Goal: Transaction & Acquisition: Purchase product/service

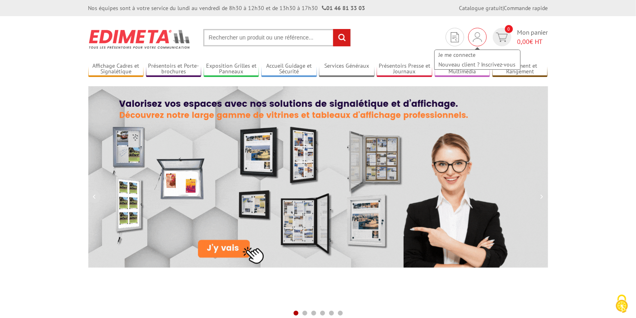
click at [477, 36] on img at bounding box center [477, 37] width 9 height 10
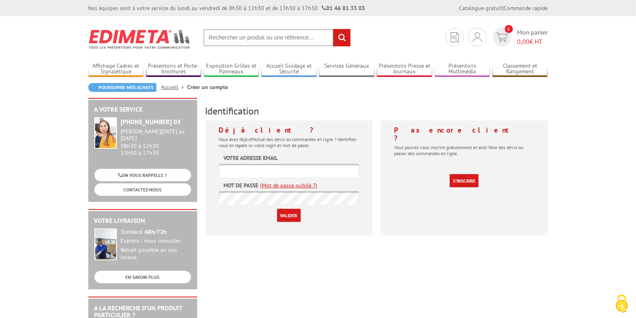
type input "[EMAIL_ADDRESS][DOMAIN_NAME]"
click at [289, 214] on input "Valider" at bounding box center [289, 215] width 24 height 13
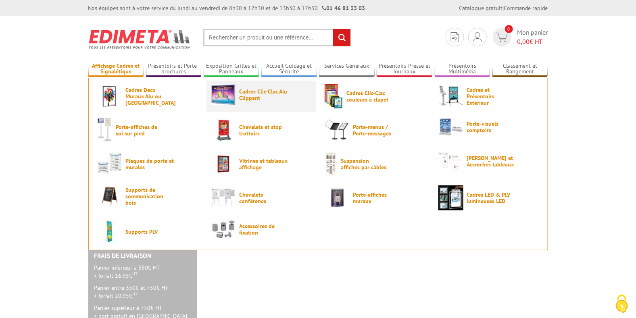
click at [261, 97] on span "Cadres Clic-Clac Alu Clippant" at bounding box center [263, 94] width 48 height 13
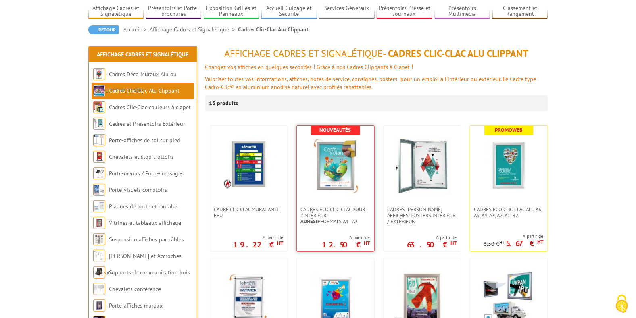
scroll to position [161, 0]
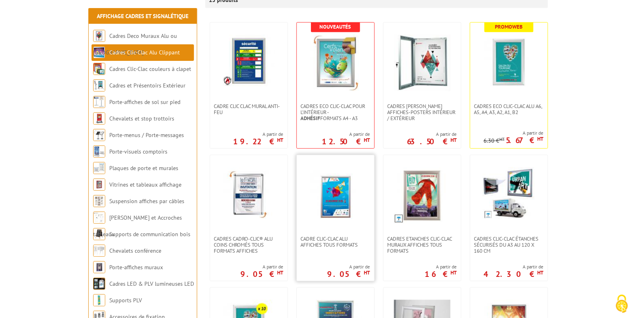
click at [338, 204] on img at bounding box center [335, 195] width 56 height 56
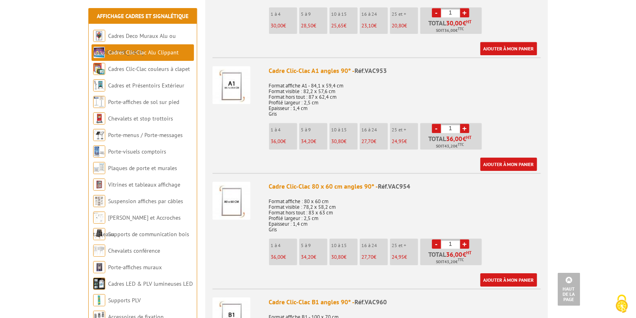
scroll to position [1048, 0]
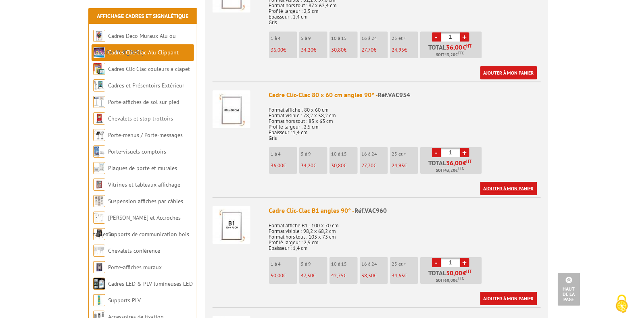
click at [510, 188] on link "Ajouter à mon panier" at bounding box center [508, 188] width 57 height 13
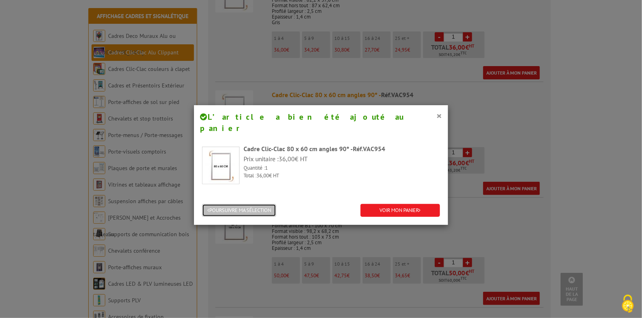
click at [238, 204] on button "POURSUIVRE MA SÉLECTION" at bounding box center [239, 210] width 74 height 13
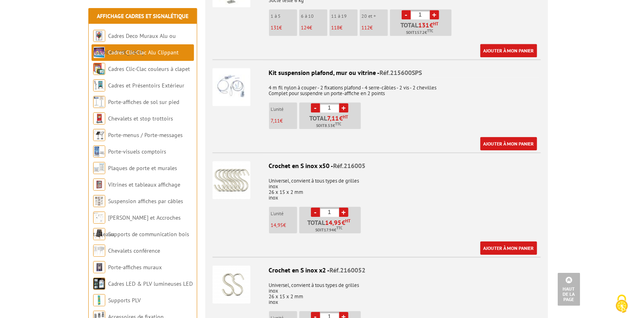
scroll to position [2257, 0]
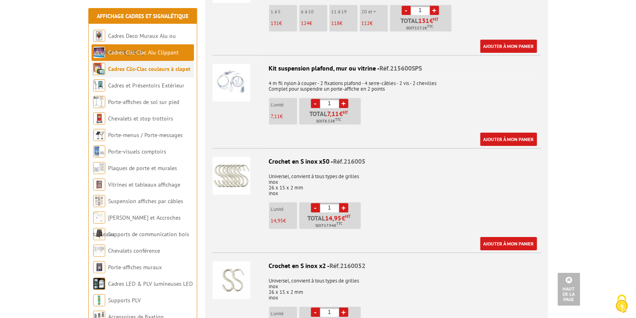
click at [158, 69] on link "Cadres Clic-Clac couleurs à clapet" at bounding box center [149, 68] width 82 height 7
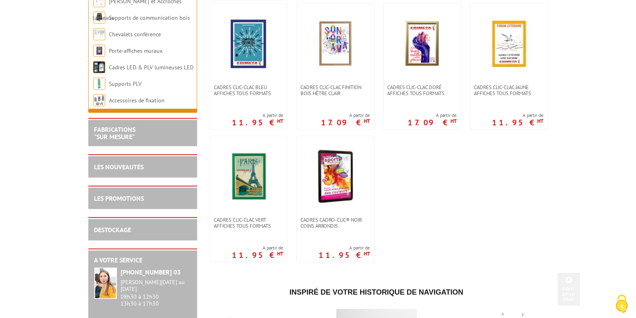
scroll to position [322, 0]
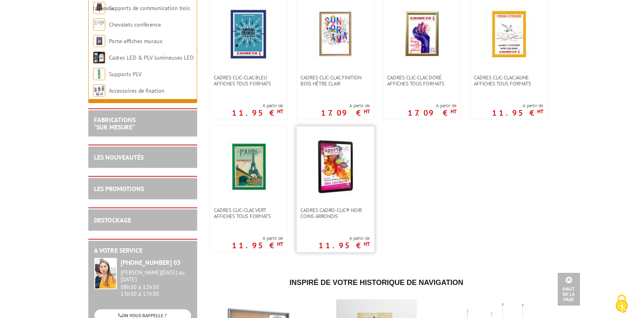
click at [329, 167] on img at bounding box center [335, 167] width 56 height 56
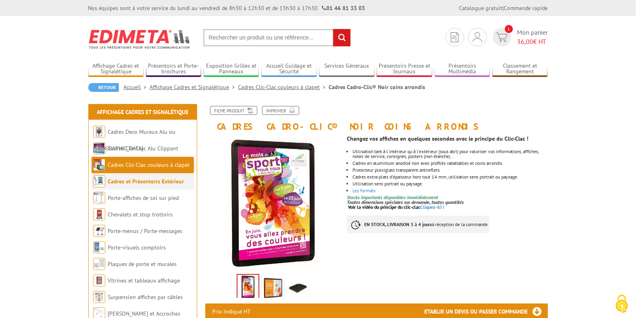
click at [151, 179] on link "Cadres et Présentoirs Extérieur" at bounding box center [146, 181] width 76 height 7
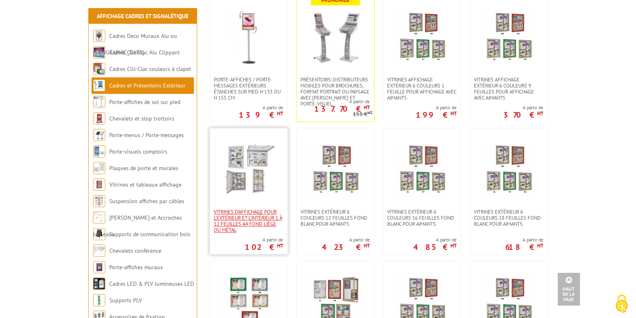
scroll to position [161, 0]
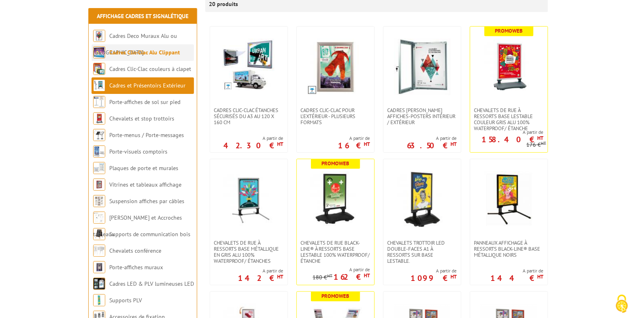
click at [164, 52] on link "Cadres Clic-Clac Alu Clippant" at bounding box center [144, 52] width 71 height 7
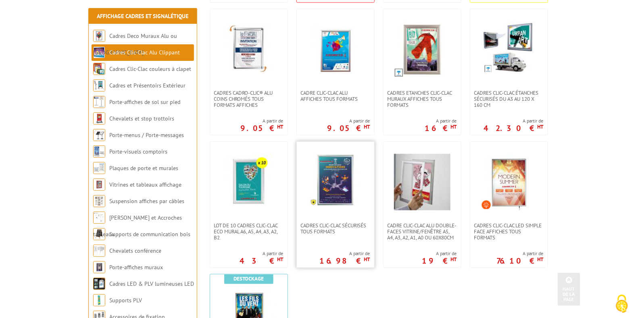
scroll to position [322, 0]
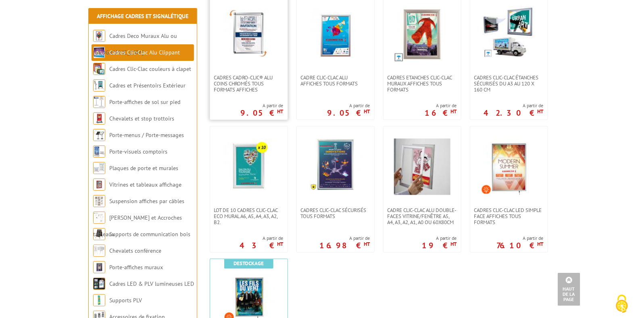
click at [249, 39] on img at bounding box center [248, 34] width 56 height 56
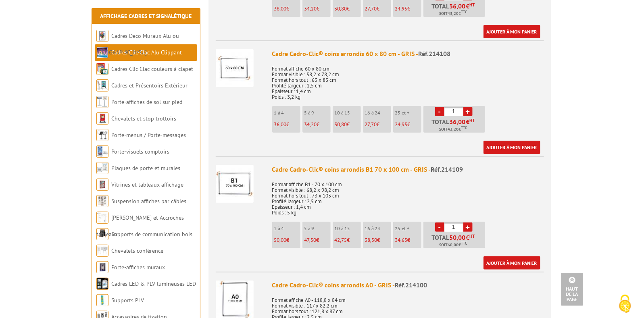
scroll to position [1209, 0]
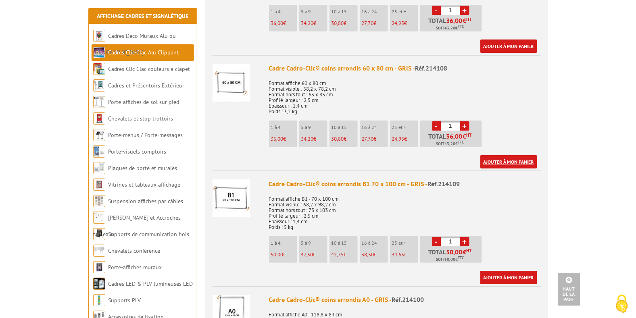
click at [506, 155] on link "Ajouter à mon panier" at bounding box center [508, 161] width 57 height 13
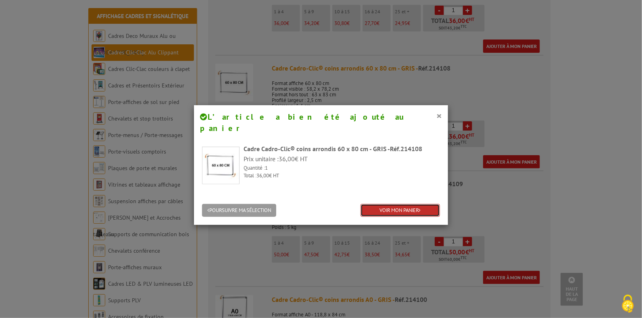
click at [399, 204] on link "VOIR MON PANIER" at bounding box center [399, 210] width 79 height 13
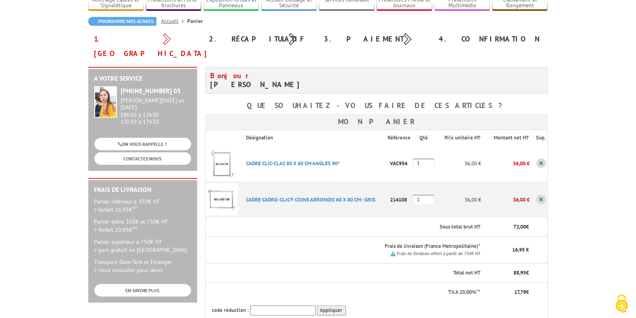
scroll to position [80, 0]
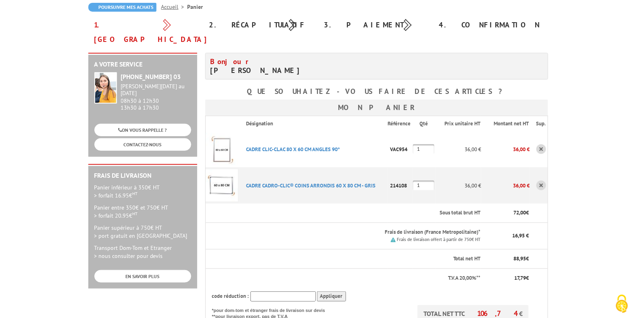
click at [539, 144] on link at bounding box center [541, 149] width 10 height 10
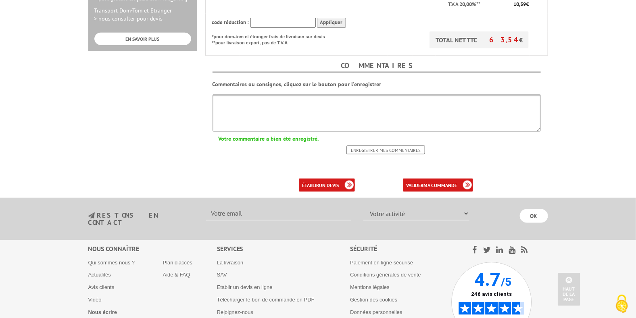
scroll to position [322, 0]
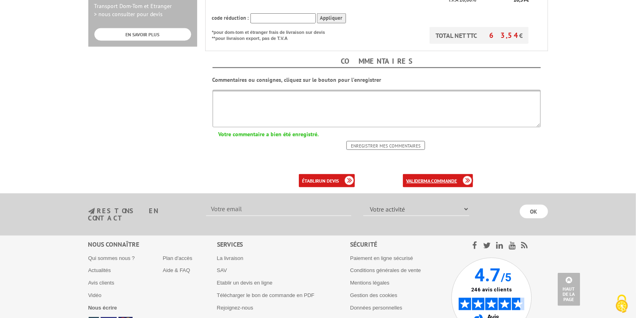
click at [438, 178] on b "ma commande" at bounding box center [439, 181] width 33 height 6
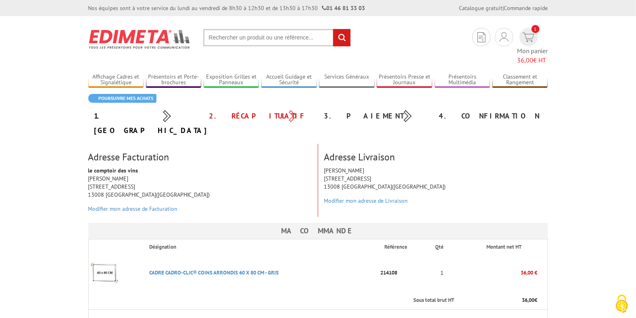
scroll to position [161, 0]
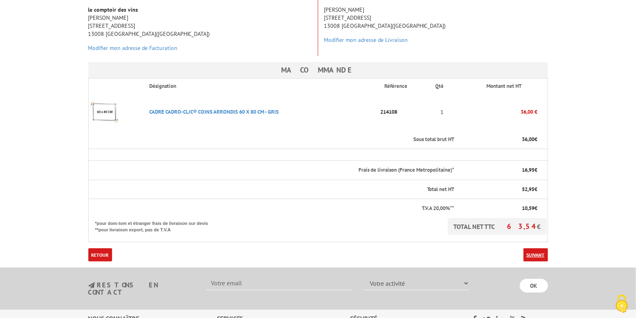
click at [536, 248] on link "Suivant" at bounding box center [535, 254] width 25 height 13
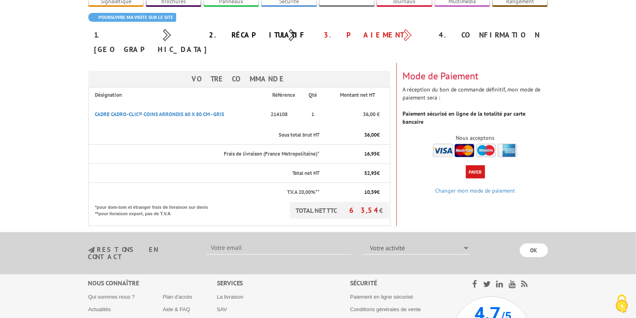
scroll to position [149, 0]
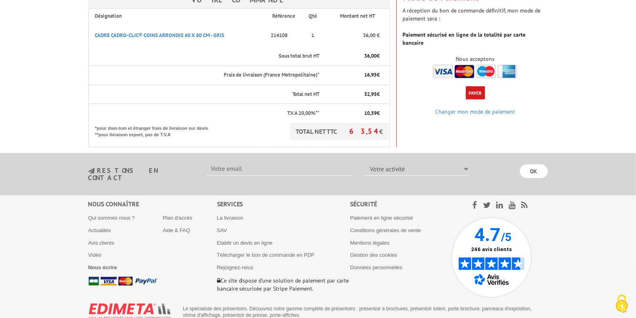
click at [478, 86] on button "Payer" at bounding box center [475, 92] width 19 height 13
